Goal: Check status: Check status

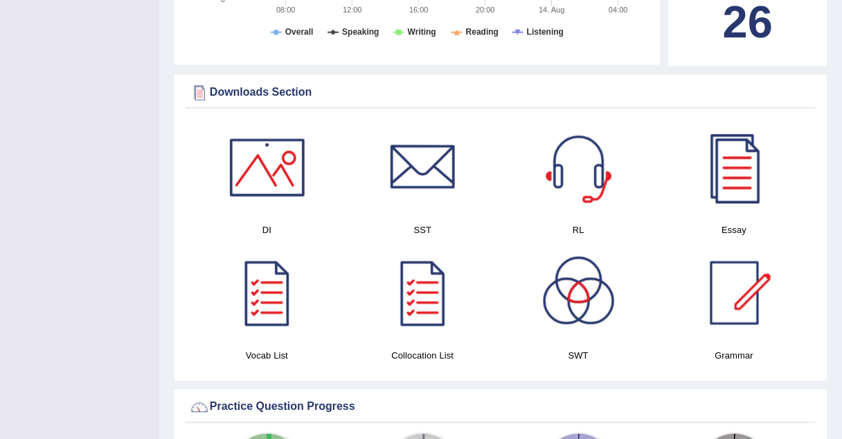
scroll to position [643, 0]
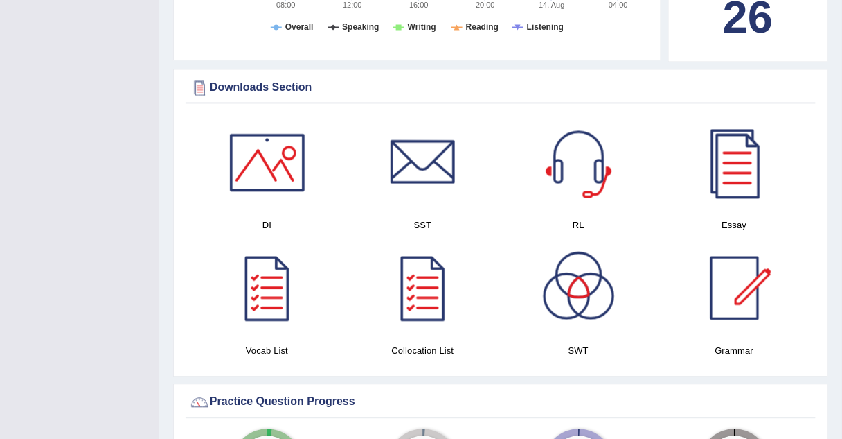
click at [247, 151] on div at bounding box center [267, 162] width 97 height 97
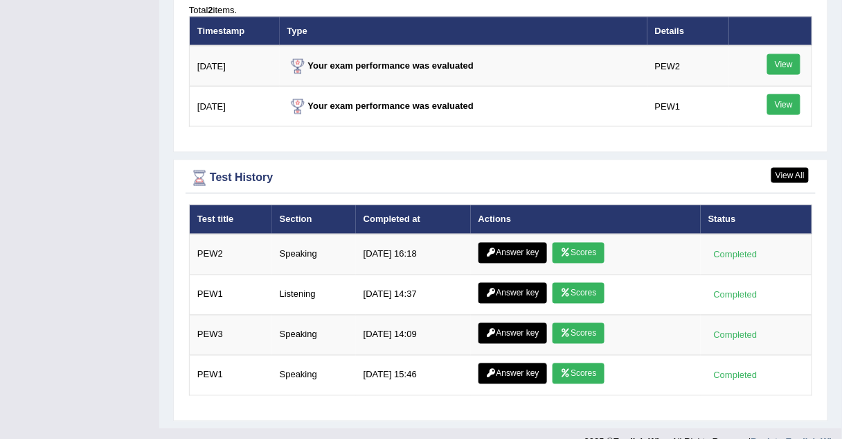
scroll to position [1744, 0]
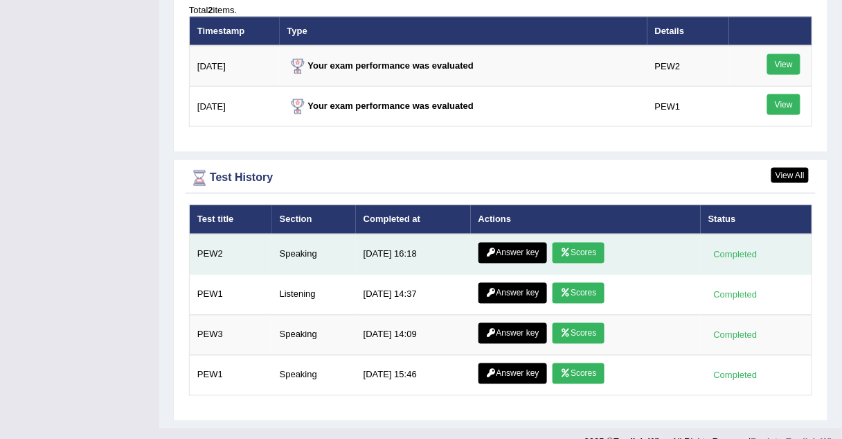
click at [582, 242] on link "Scores" at bounding box center [578, 252] width 51 height 21
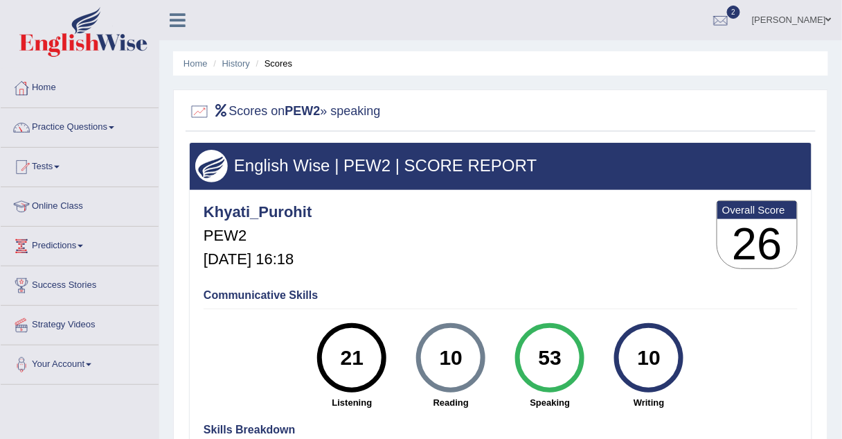
click at [37, 86] on link "Home" at bounding box center [80, 86] width 158 height 35
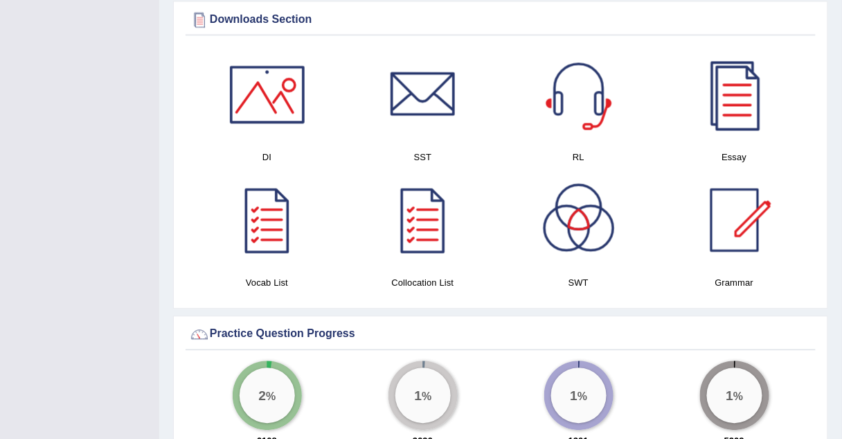
scroll to position [712, 0]
click at [715, 204] on div at bounding box center [735, 219] width 97 height 97
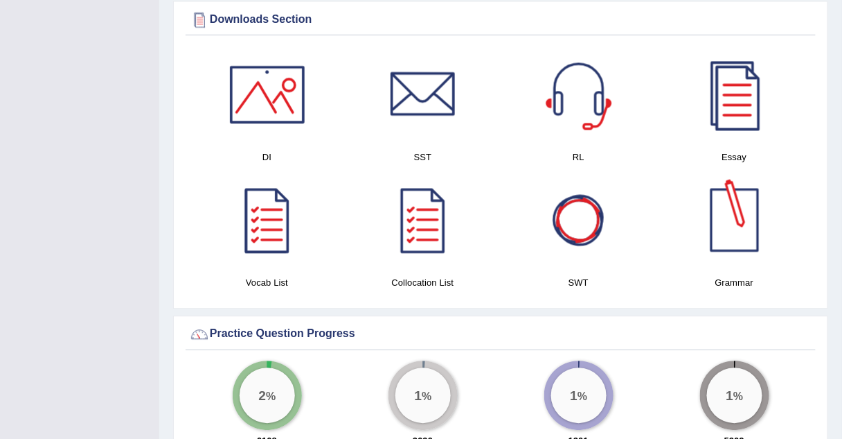
click at [743, 183] on div at bounding box center [735, 219] width 97 height 97
